Goal: Task Accomplishment & Management: Use online tool/utility

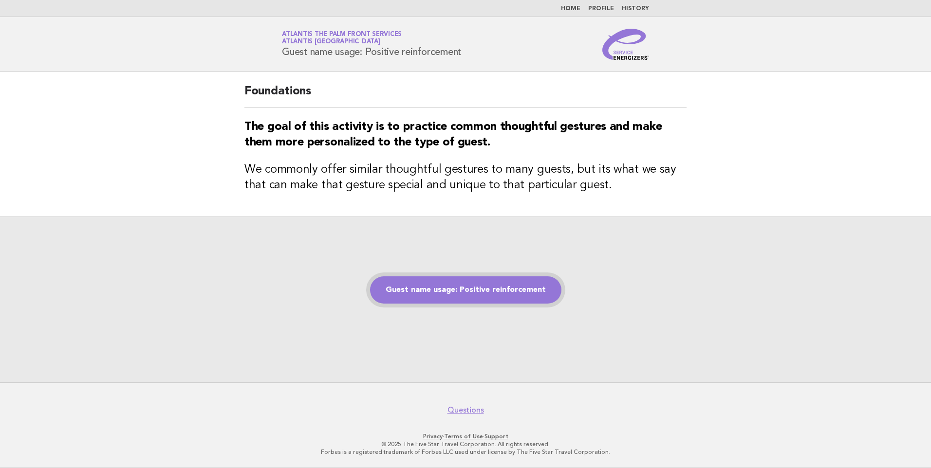
click at [465, 299] on link "Guest name usage: Positive reinforcement" at bounding box center [465, 289] width 191 height 27
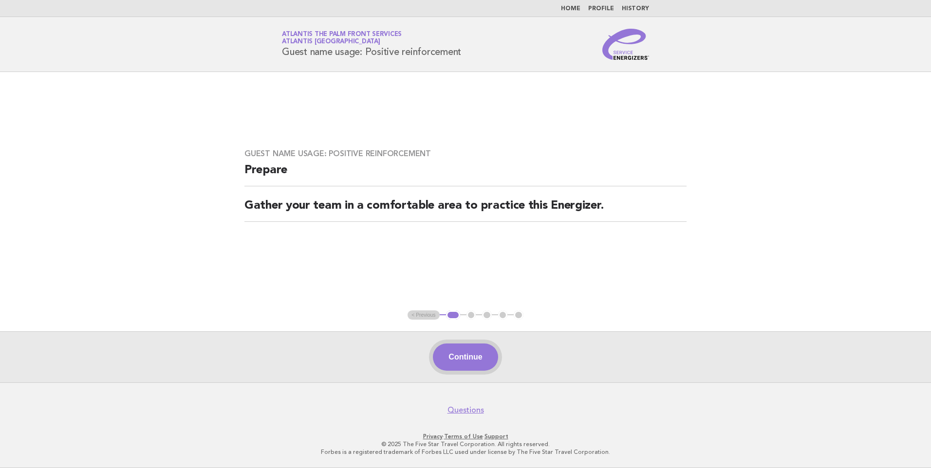
click at [486, 353] on button "Continue" at bounding box center [465, 357] width 65 height 27
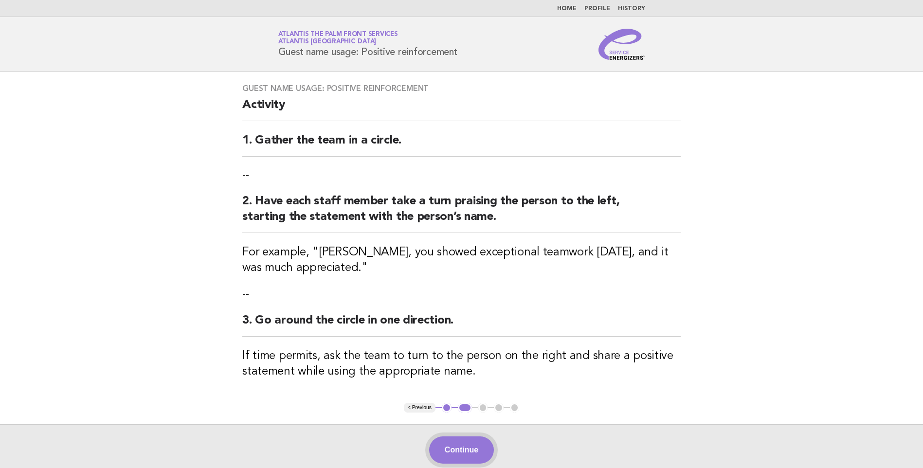
click at [459, 438] on button "Continue" at bounding box center [461, 450] width 65 height 27
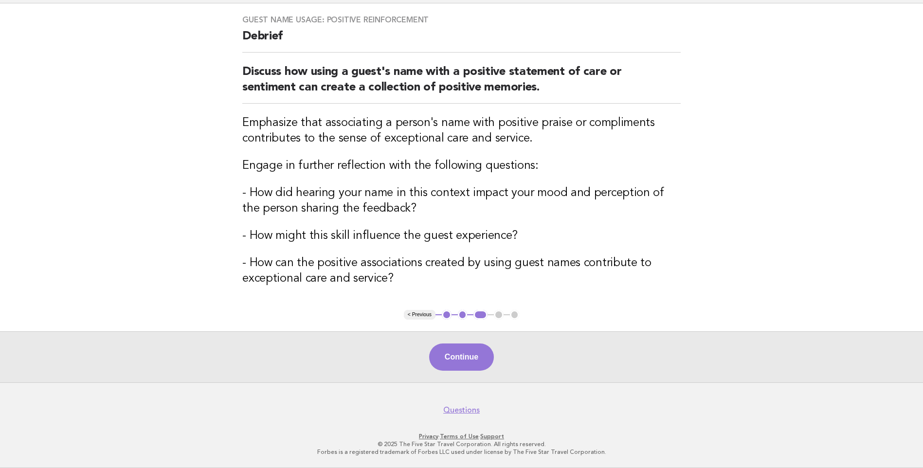
scroll to position [68, 0]
click at [459, 357] on button "Continue" at bounding box center [461, 357] width 65 height 27
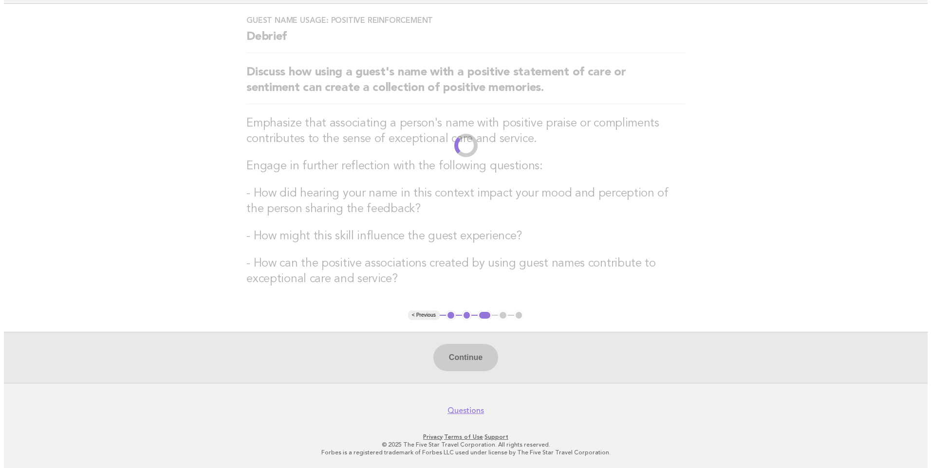
scroll to position [0, 0]
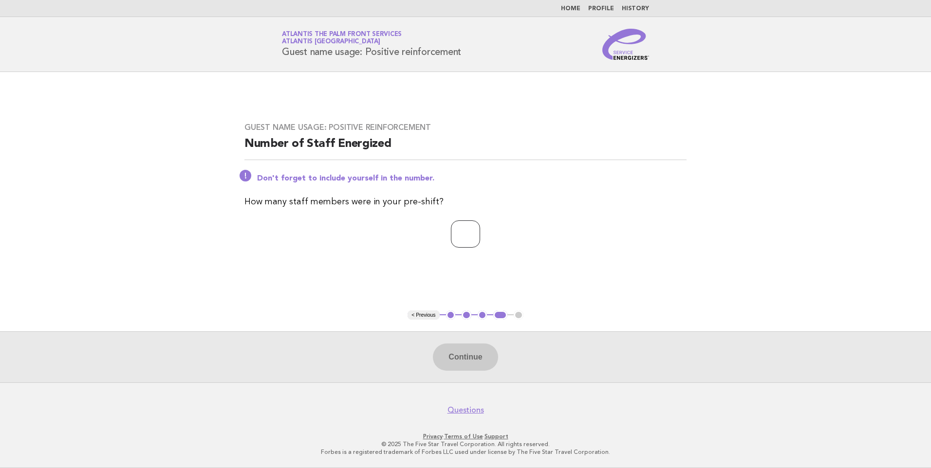
click at [451, 232] on input "number" at bounding box center [465, 233] width 29 height 27
type input "*"
click at [454, 347] on button "Continue" at bounding box center [465, 357] width 65 height 27
